Goal: Transaction & Acquisition: Purchase product/service

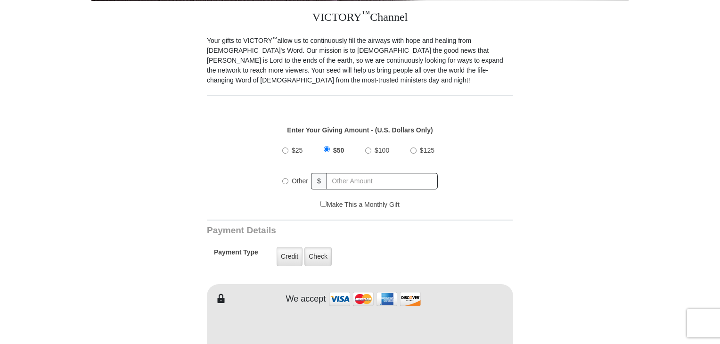
scroll to position [283, 0]
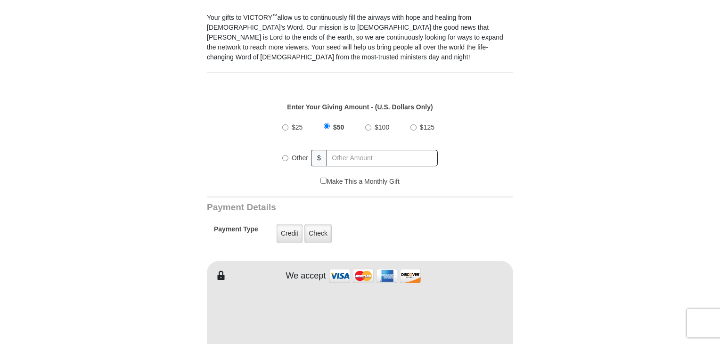
drag, startPoint x: 284, startPoint y: 147, endPoint x: 296, endPoint y: 146, distance: 11.4
click at [284, 155] on input "Other" at bounding box center [285, 158] width 6 height 6
radio input "true"
click at [354, 150] on input "text" at bounding box center [382, 158] width 110 height 16
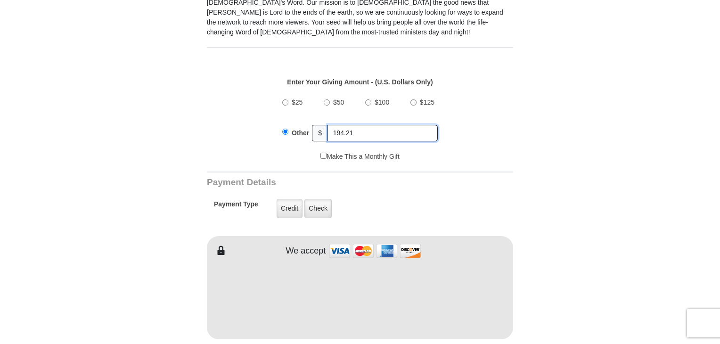
scroll to position [377, 0]
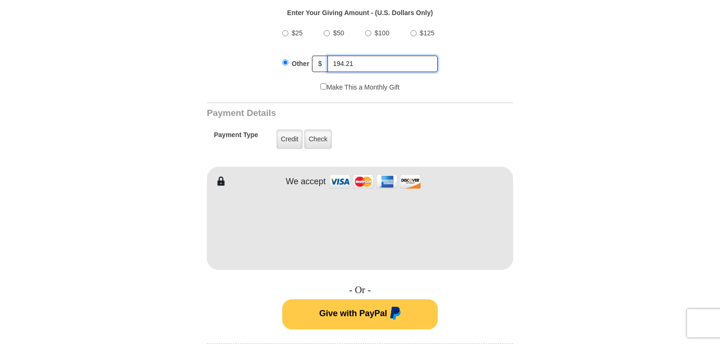
type input "194.21"
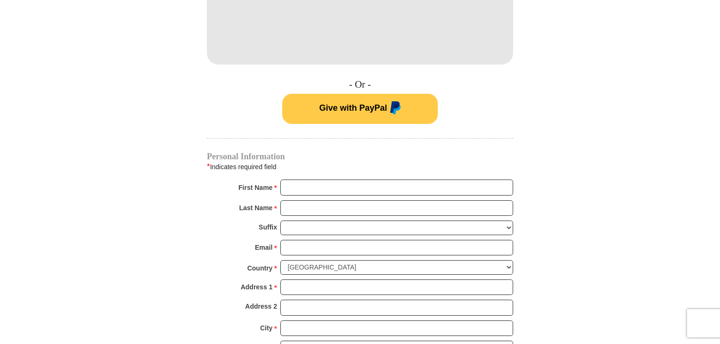
scroll to position [612, 0]
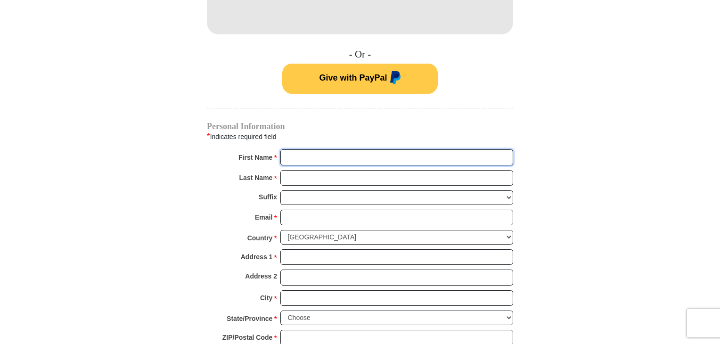
click at [293, 149] on input "First Name *" at bounding box center [396, 157] width 233 height 16
type input "[PERSON_NAME]"
type input "Shatrawka"
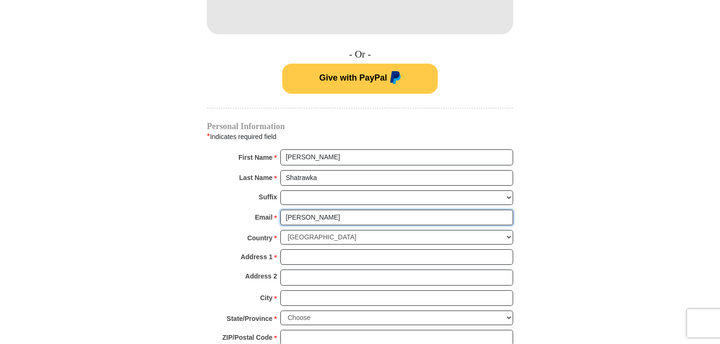
type input "[PERSON_NAME][EMAIL_ADDRESS][PERSON_NAME][DOMAIN_NAME]"
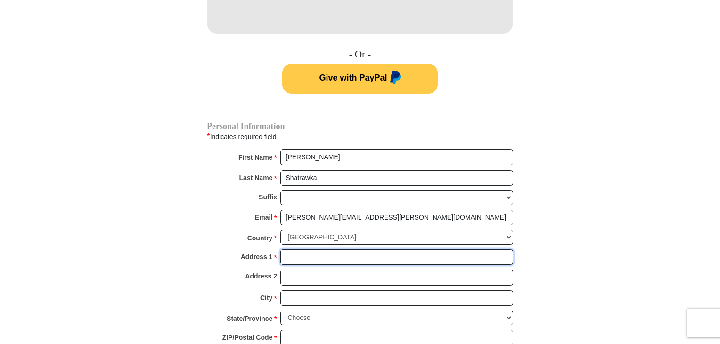
click at [330, 252] on input "Address 1 *" at bounding box center [396, 257] width 233 height 16
type input "[STREET_ADDRESS]"
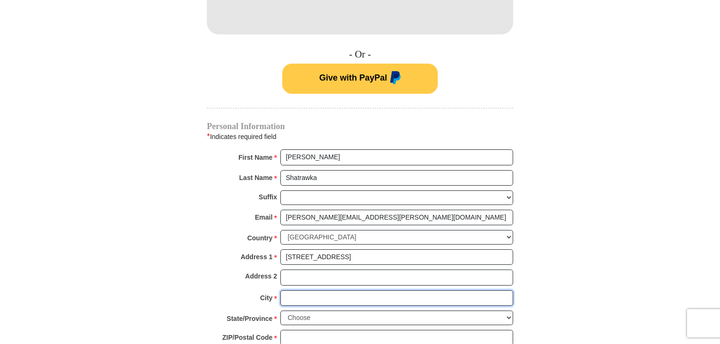
click at [315, 290] on input "City *" at bounding box center [396, 298] width 233 height 16
type input "Barneveld"
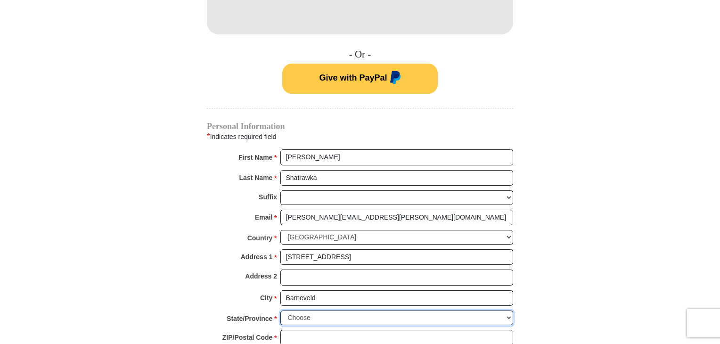
click at [330, 310] on select "Choose Alabama Alaska American Samoa Arizona Arkansas Armed Forces Americas Arm…" at bounding box center [396, 317] width 233 height 15
select select "WI"
click at [280, 310] on select "Choose Alabama Alaska American Samoa Arizona Arkansas Armed Forces Americas Arm…" at bounding box center [396, 317] width 233 height 15
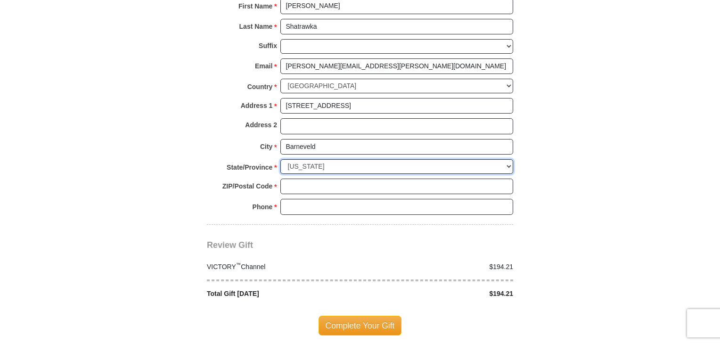
scroll to position [801, 0]
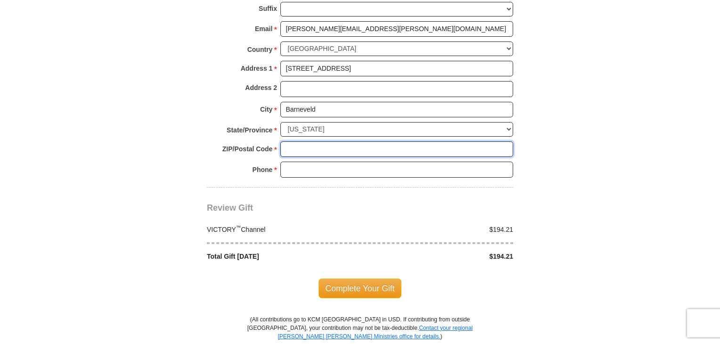
click at [321, 141] on input "ZIP/Postal Code *" at bounding box center [396, 149] width 233 height 16
type input "53507"
click at [322, 162] on input "Phone * *" at bounding box center [396, 170] width 233 height 16
type input "6089241373"
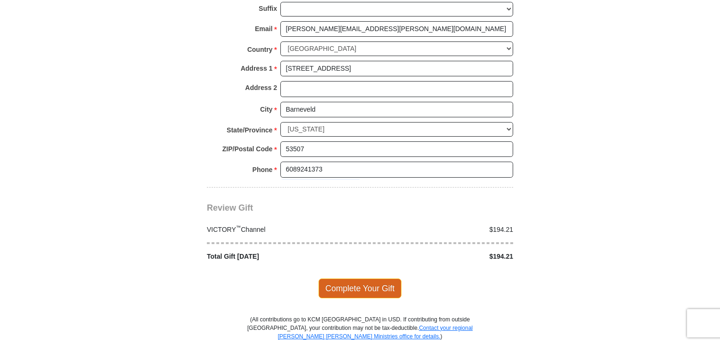
click at [356, 278] on span "Complete Your Gift" at bounding box center [359, 288] width 83 height 20
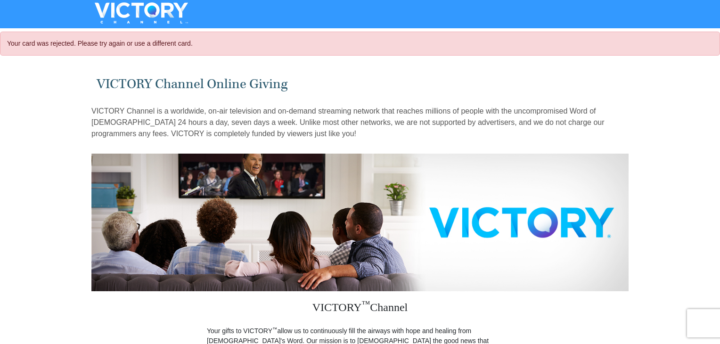
select select "WI"
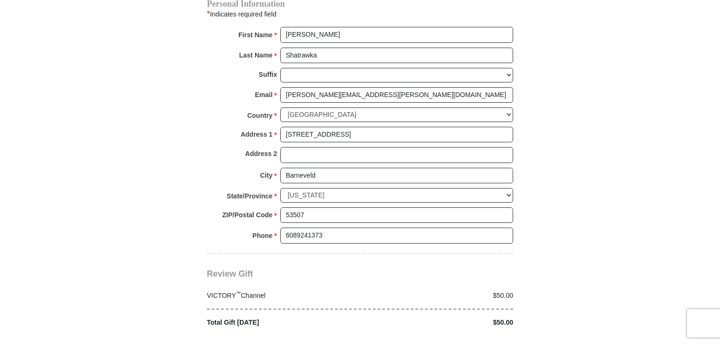
scroll to position [848, 0]
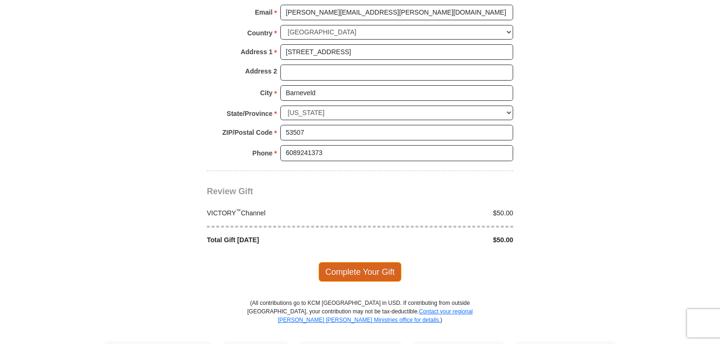
click at [356, 262] on span "Complete Your Gift" at bounding box center [359, 272] width 83 height 20
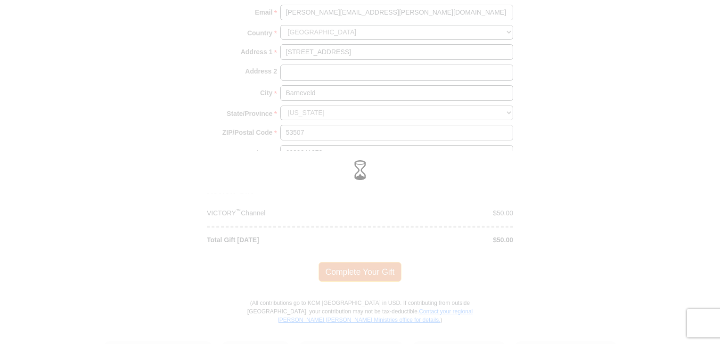
click at [356, 259] on div at bounding box center [360, 172] width 720 height 344
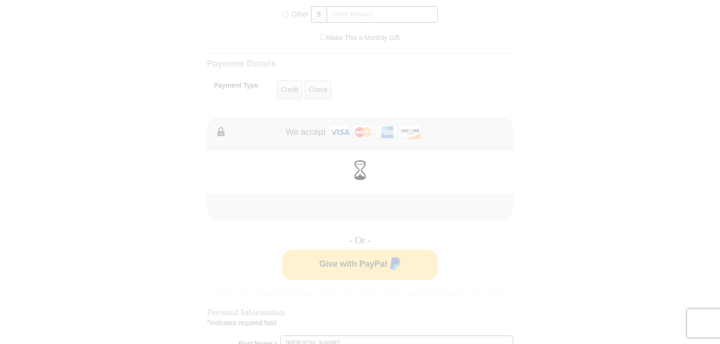
scroll to position [330, 0]
